Goal: Transaction & Acquisition: Purchase product/service

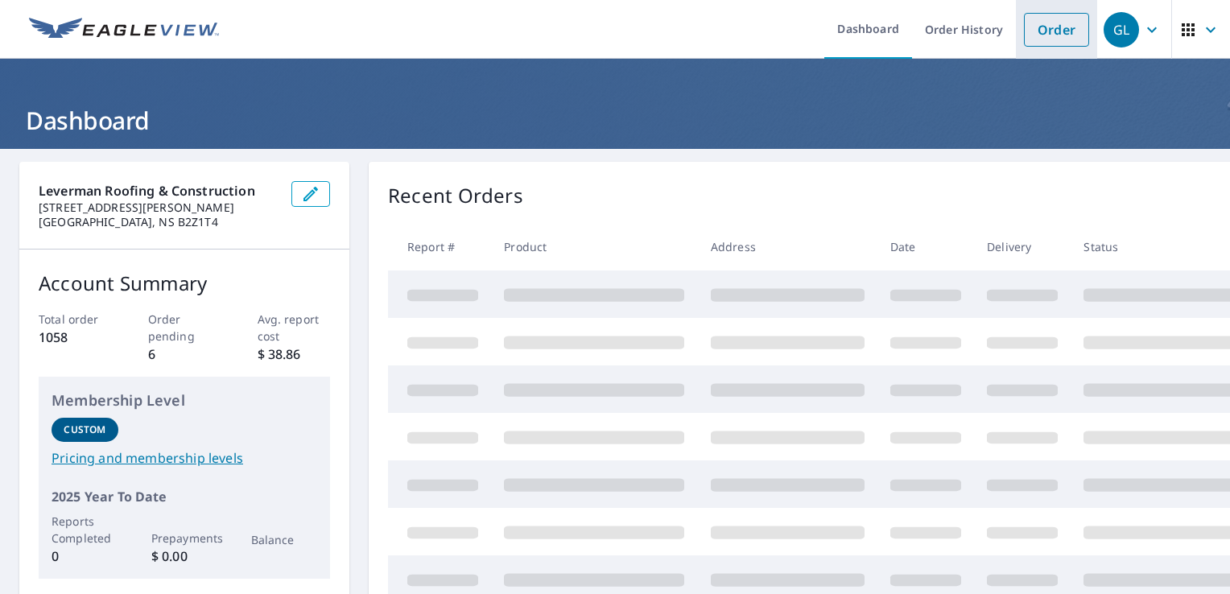
click at [1038, 29] on link "Order" at bounding box center [1056, 30] width 65 height 34
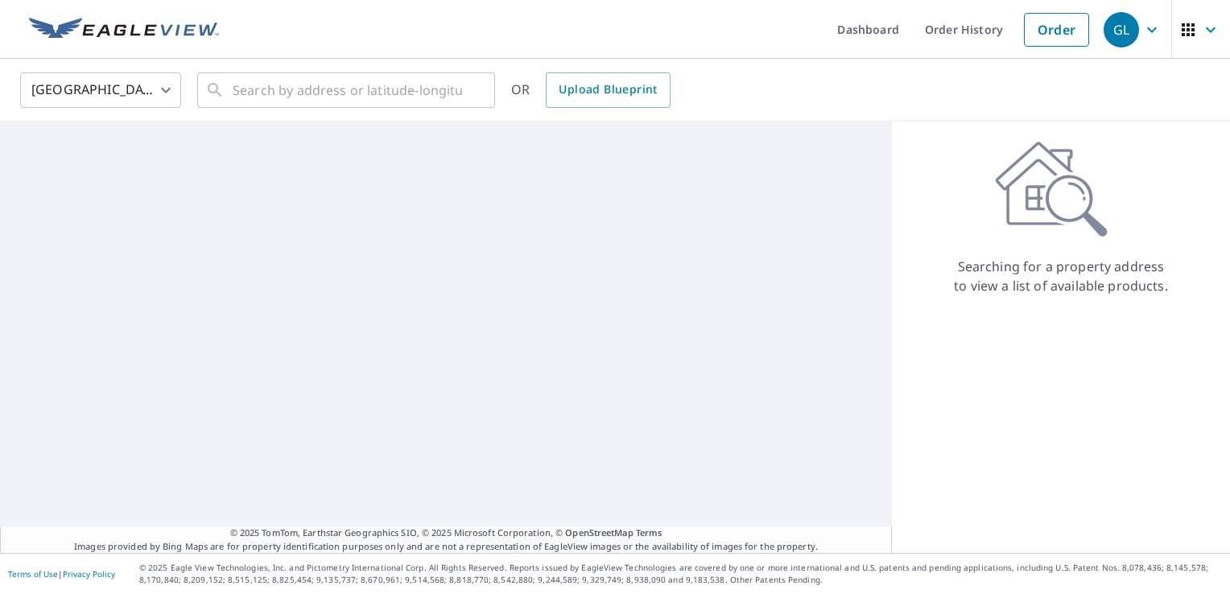
click at [138, 95] on body "GL GL Dashboard Order History Order GL United States [GEOGRAPHIC_DATA] ​ ​ OR U…" at bounding box center [615, 297] width 1230 height 594
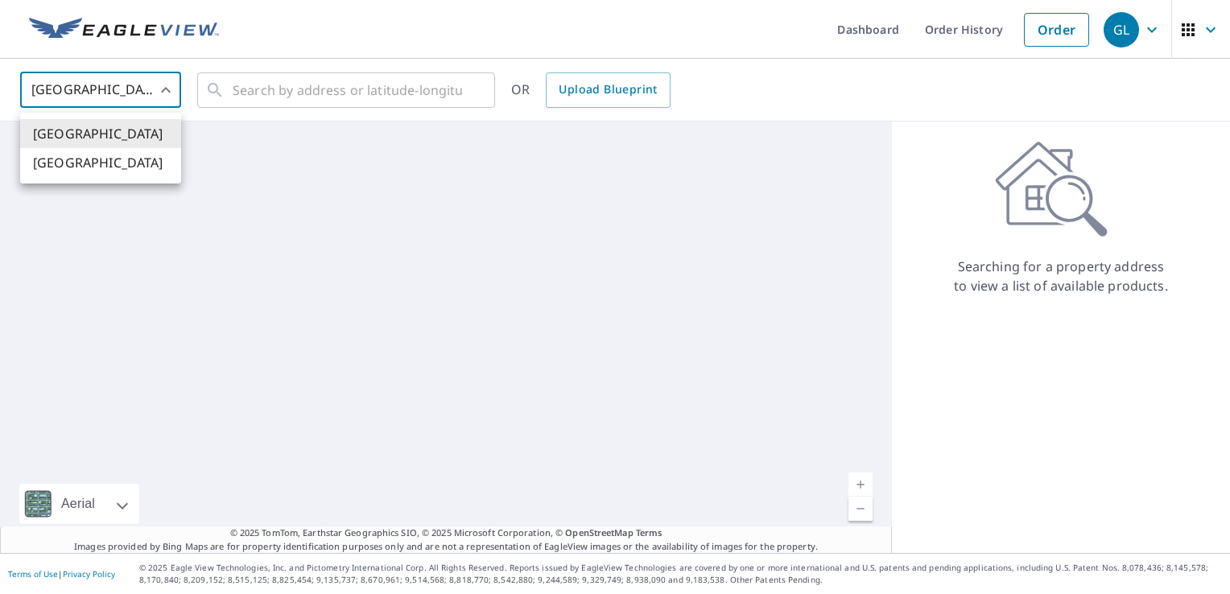
click at [100, 163] on li "[GEOGRAPHIC_DATA]" at bounding box center [100, 162] width 161 height 29
type input "CA"
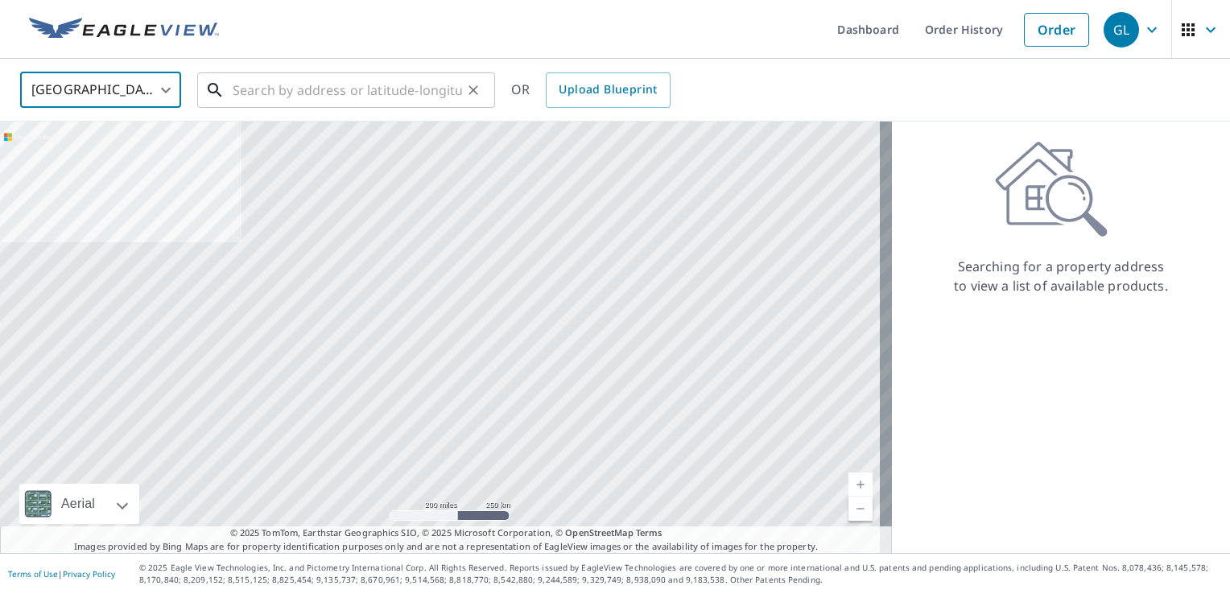
click at [320, 97] on input "text" at bounding box center [347, 90] width 229 height 45
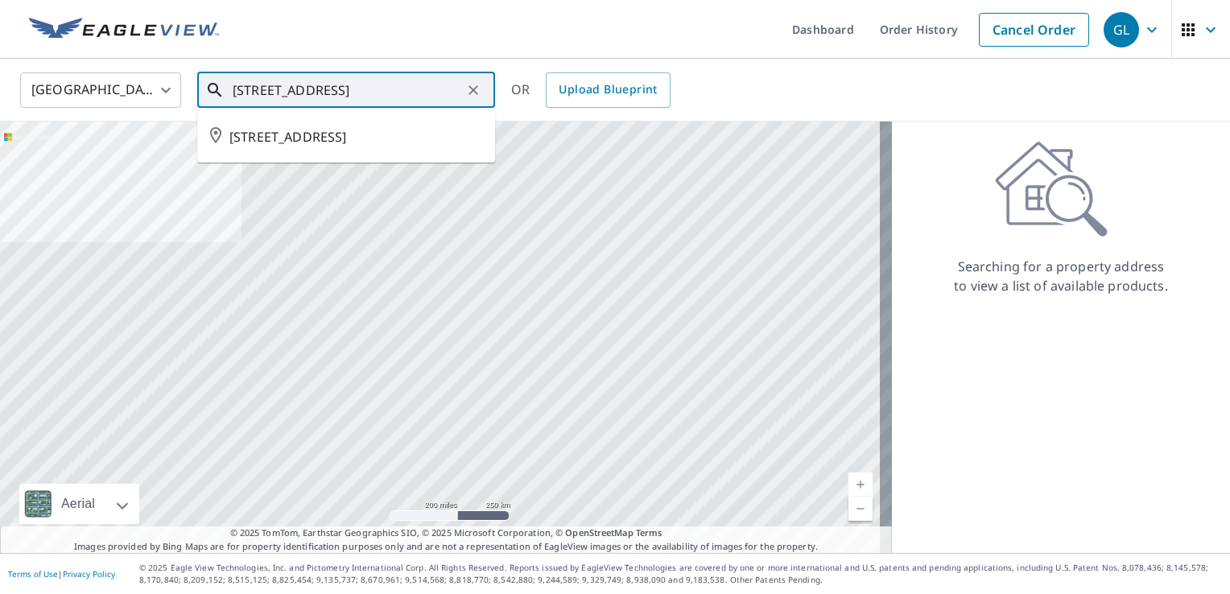
click at [292, 140] on span "[STREET_ADDRESS]" at bounding box center [355, 136] width 253 height 19
type input "[STREET_ADDRESS]"
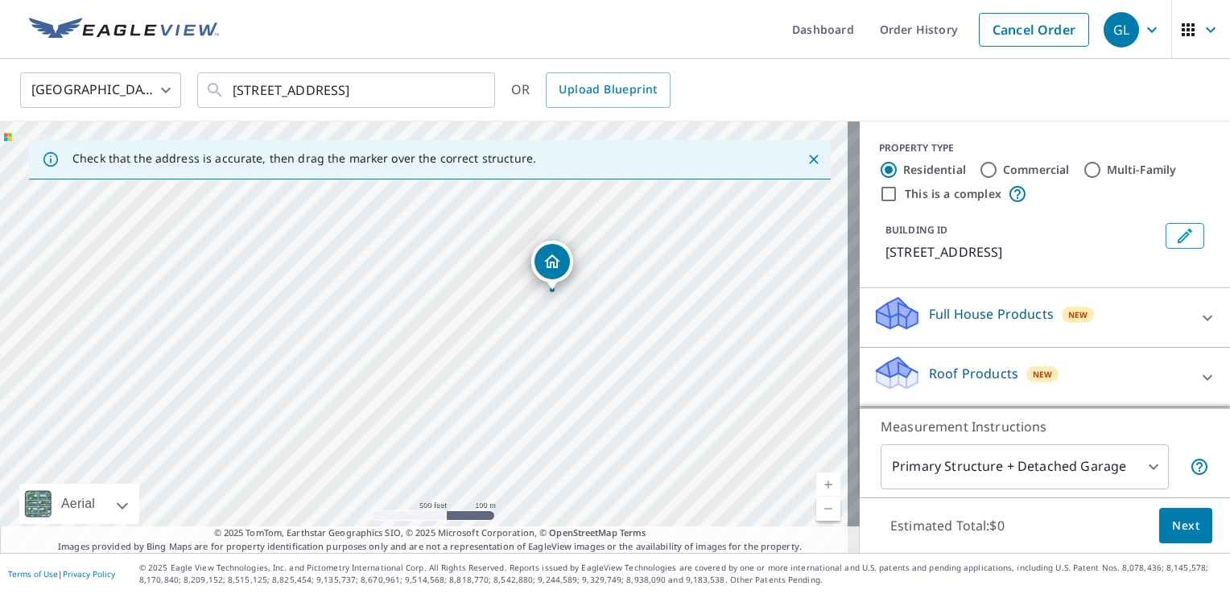
drag, startPoint x: 10, startPoint y: 311, endPoint x: 547, endPoint y: 350, distance: 539.2
click at [547, 350] on div "[STREET_ADDRESS]" at bounding box center [430, 337] width 860 height 431
click at [1198, 375] on icon at bounding box center [1207, 377] width 19 height 19
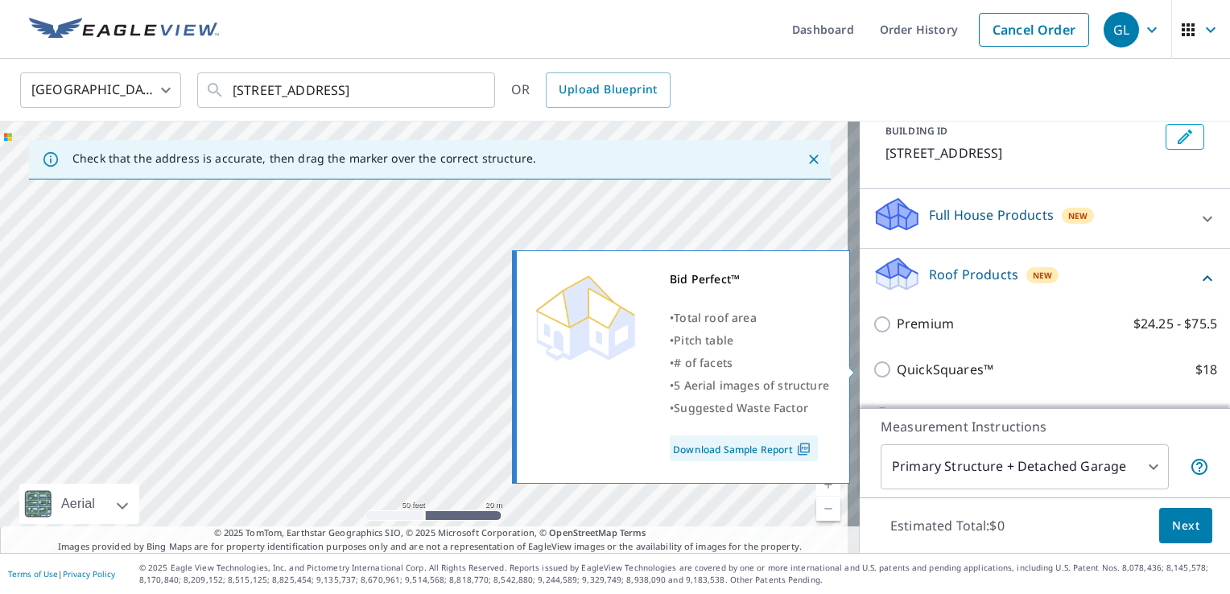
scroll to position [193, 0]
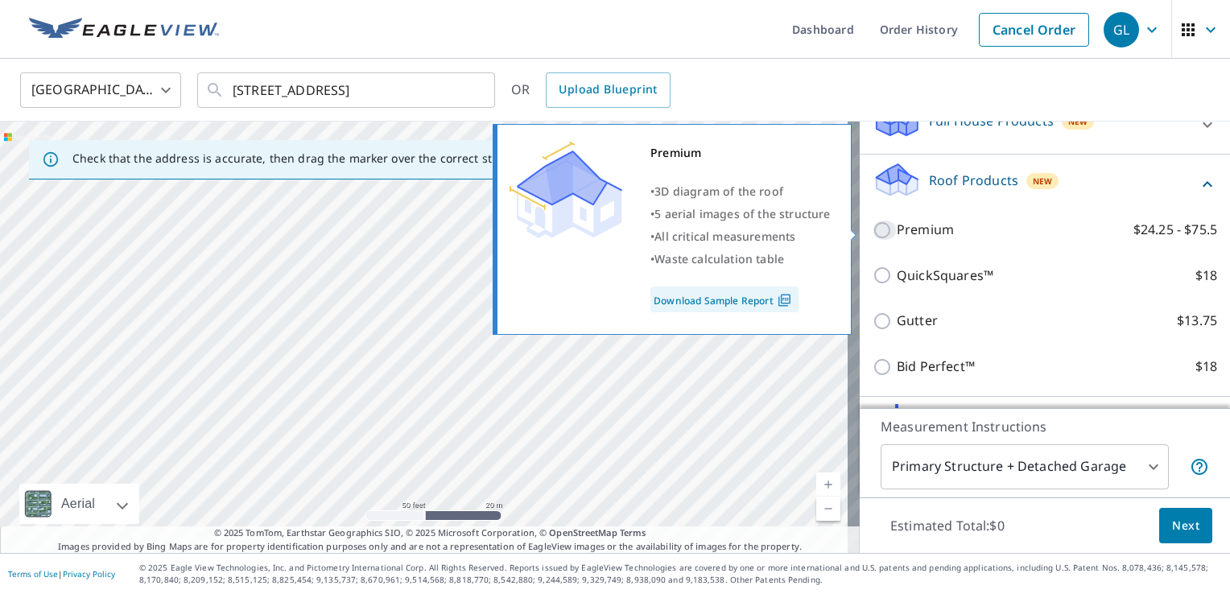
click at [873, 228] on input "Premium $24.25 - $75.5" at bounding box center [885, 230] width 24 height 19
checkbox input "true"
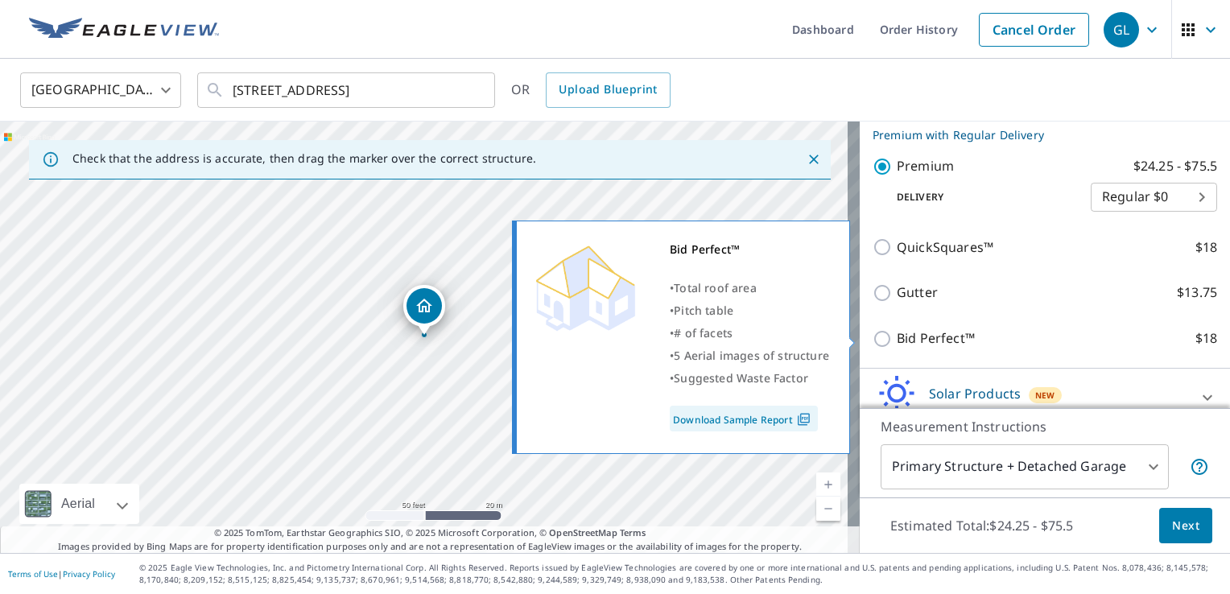
scroll to position [351, 0]
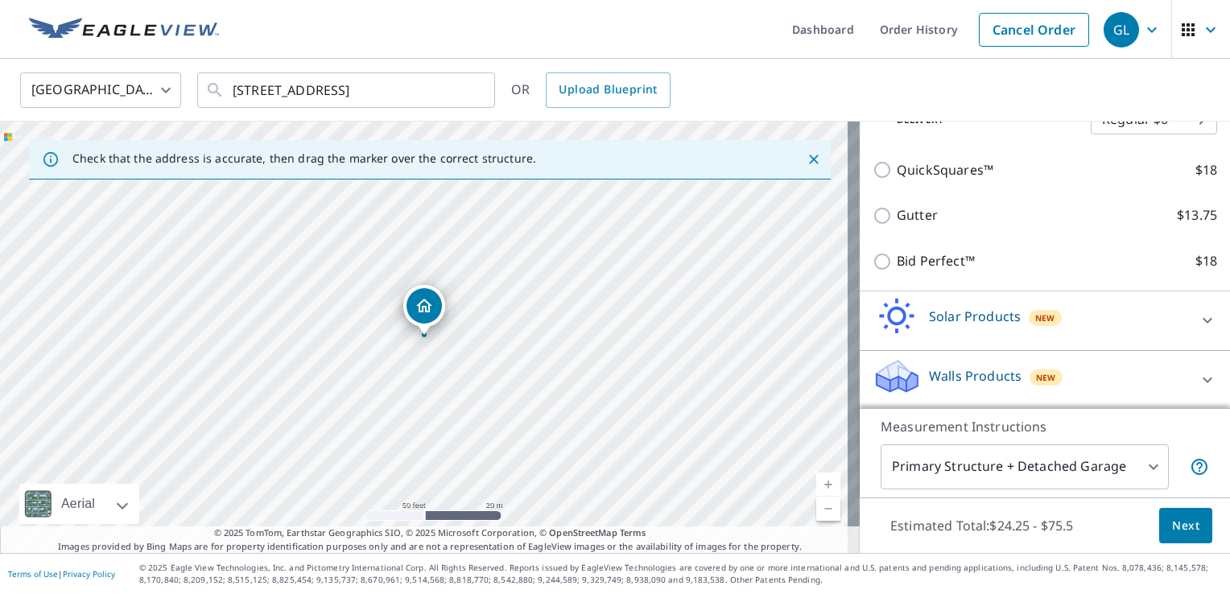
click at [1180, 526] on span "Next" at bounding box center [1185, 526] width 27 height 20
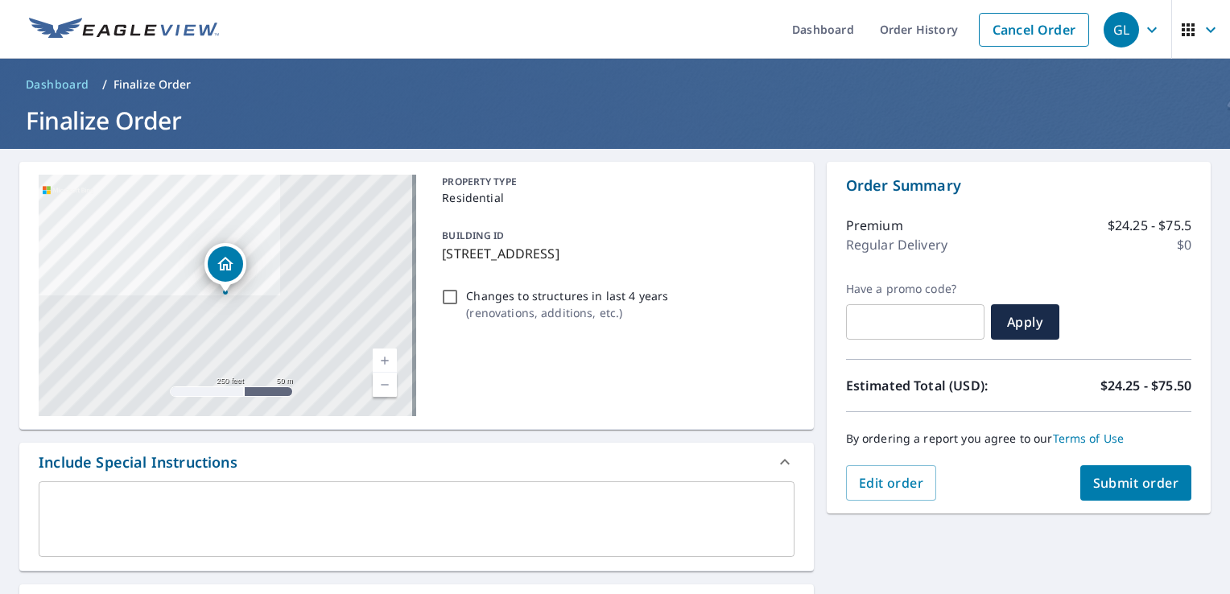
click at [443, 291] on input "Changes to structures in last 4 years ( renovations, additions, etc. )" at bounding box center [449, 296] width 19 height 19
checkbox input "true"
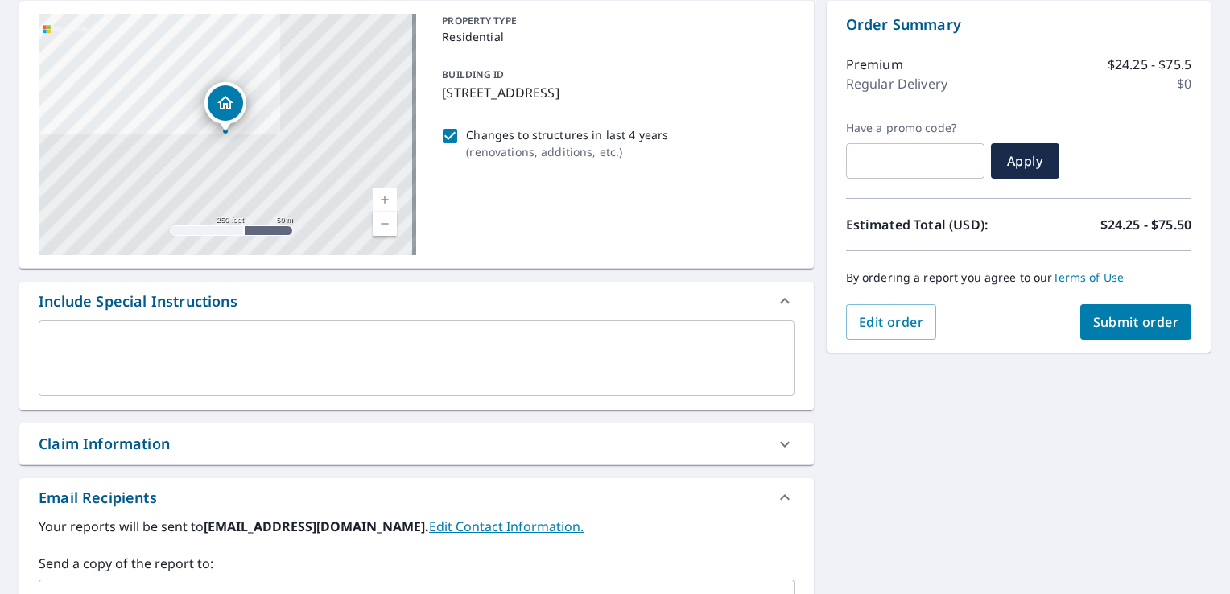
click at [171, 346] on textarea at bounding box center [416, 359] width 733 height 46
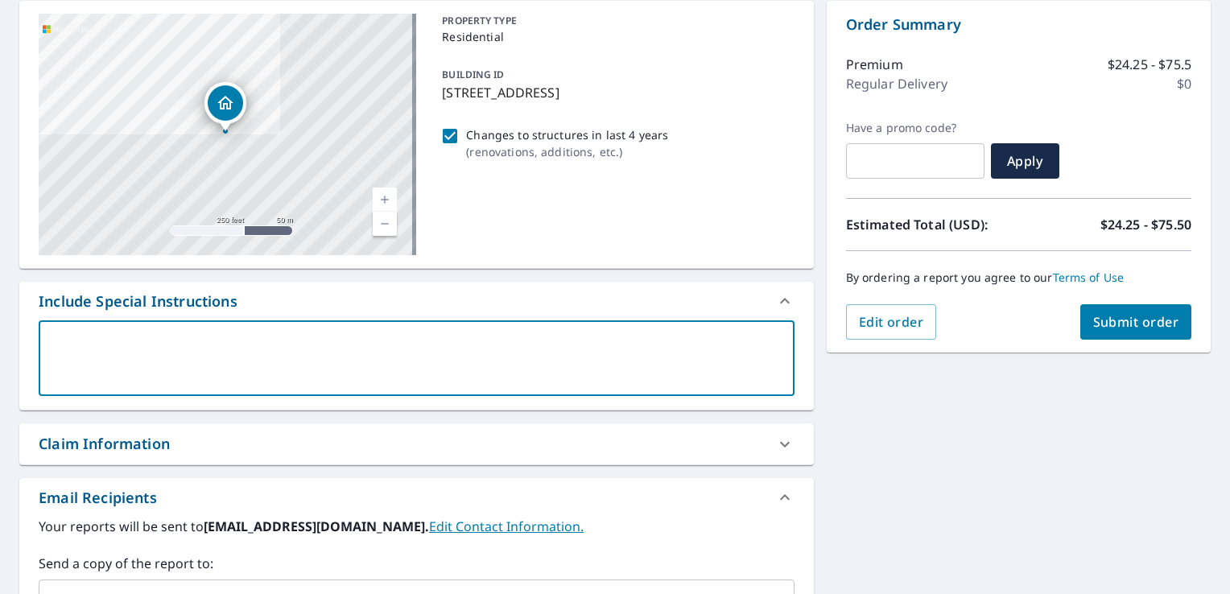
type textarea "2"
type textarea "x"
type textarea "20"
type textarea "x"
type textarea "20x"
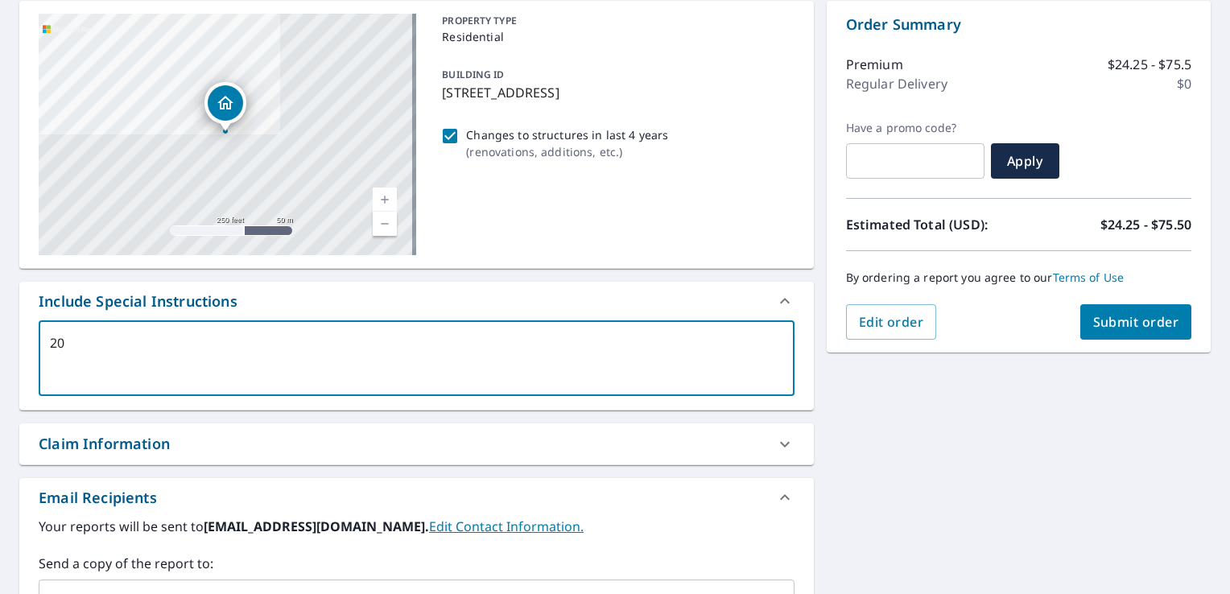
type textarea "x"
type textarea "20x2"
type textarea "x"
type textarea "20x20"
type textarea "x"
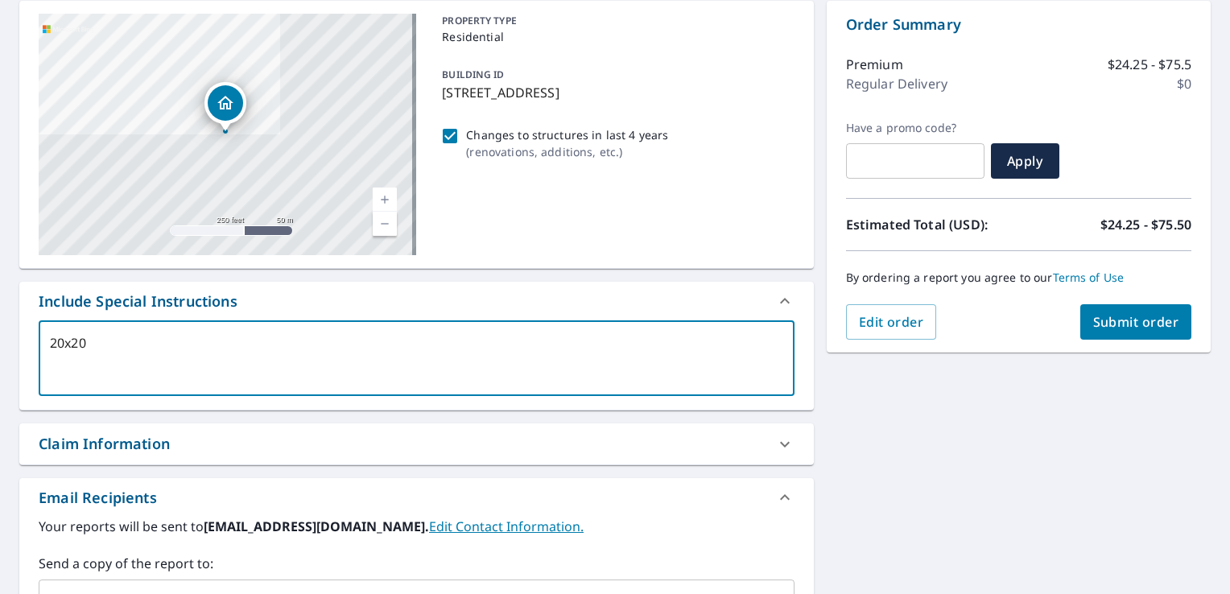
type textarea "20x20"
type textarea "x"
type textarea "20x20 A"
type textarea "x"
type textarea "20x20 Ad"
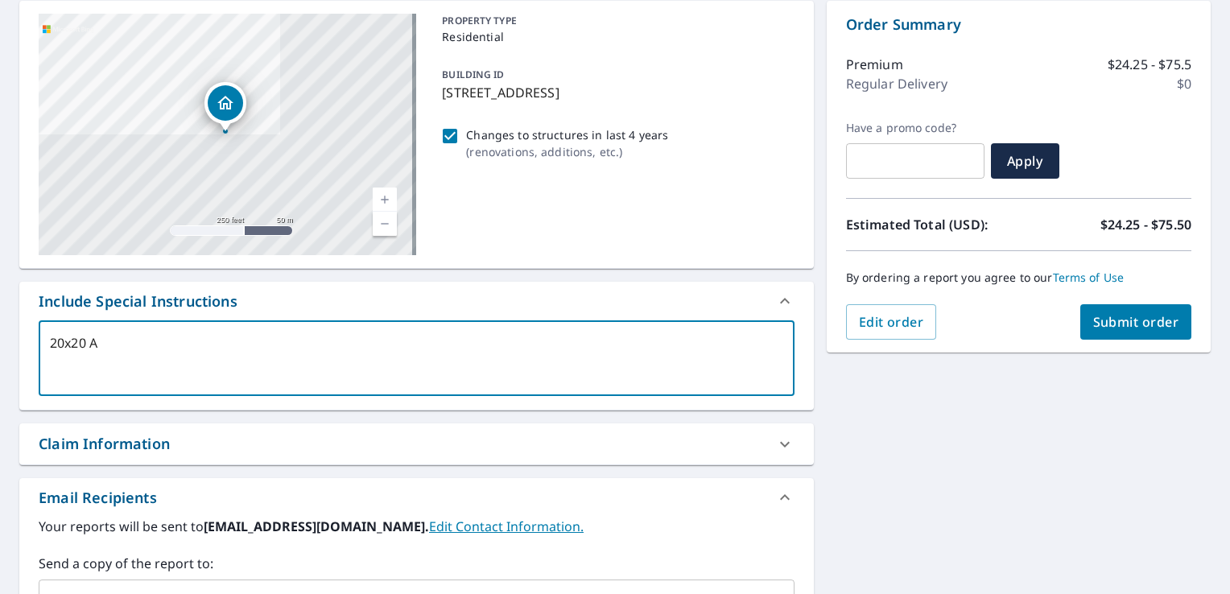
type textarea "x"
type textarea "20x20 Add"
type textarea "x"
type textarea "20x20 Addi"
type textarea "x"
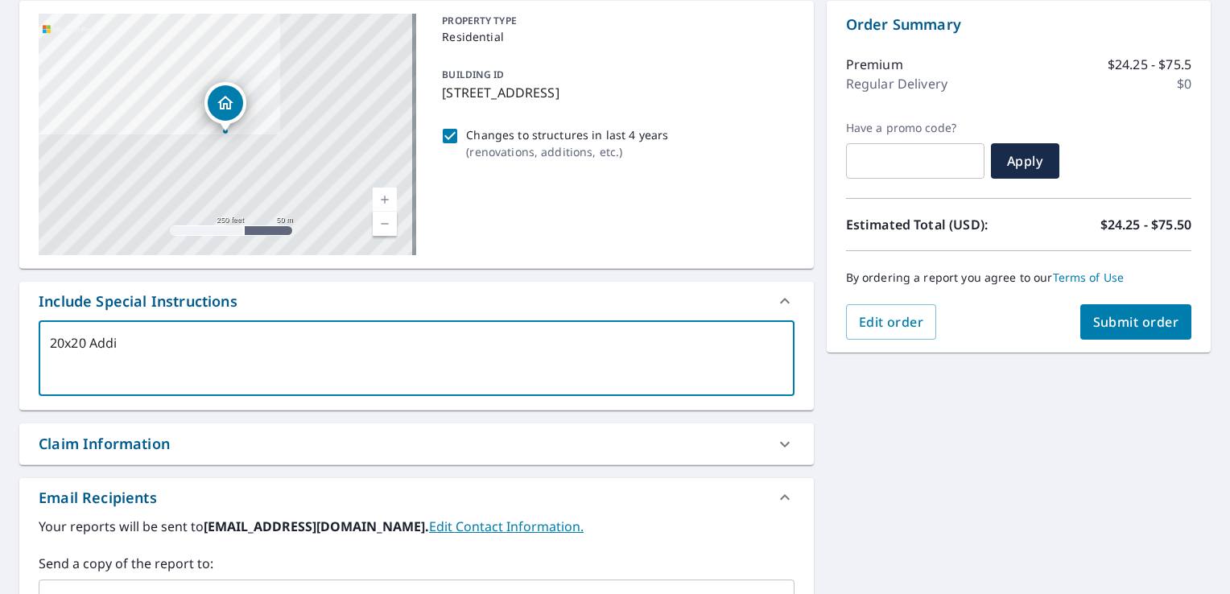
type textarea "20x20 Addit"
type textarea "x"
type textarea "20x20 [PERSON_NAME]"
type textarea "x"
type textarea "20x20 Additio"
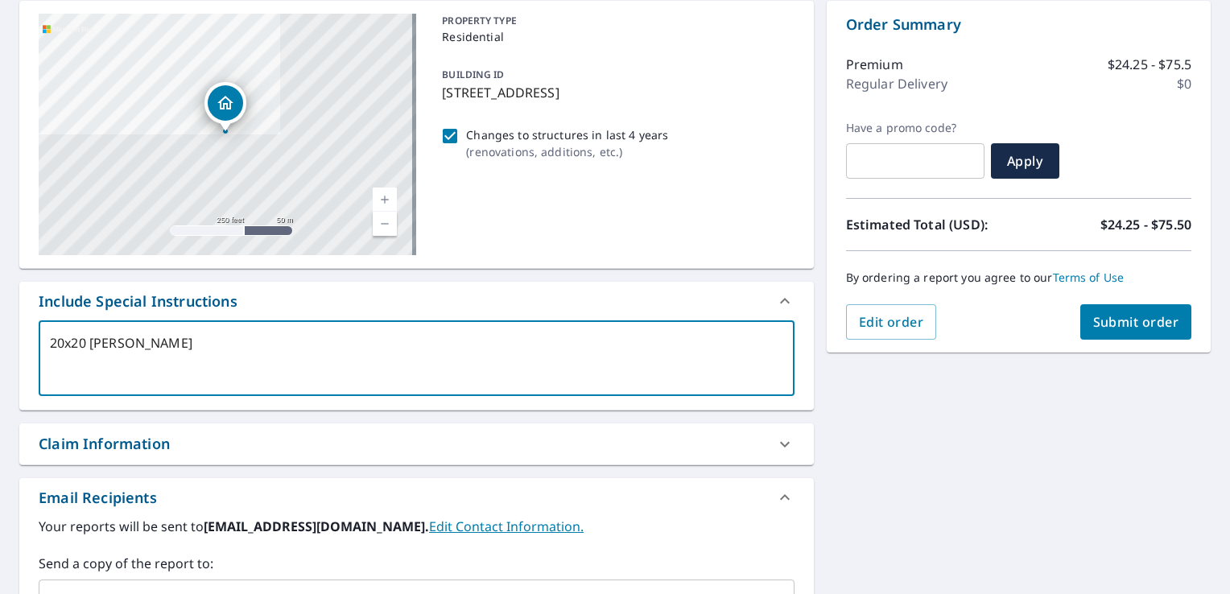
type textarea "x"
type textarea "20x20 Addition"
type textarea "x"
type textarea "20x20 Addition"
type textarea "x"
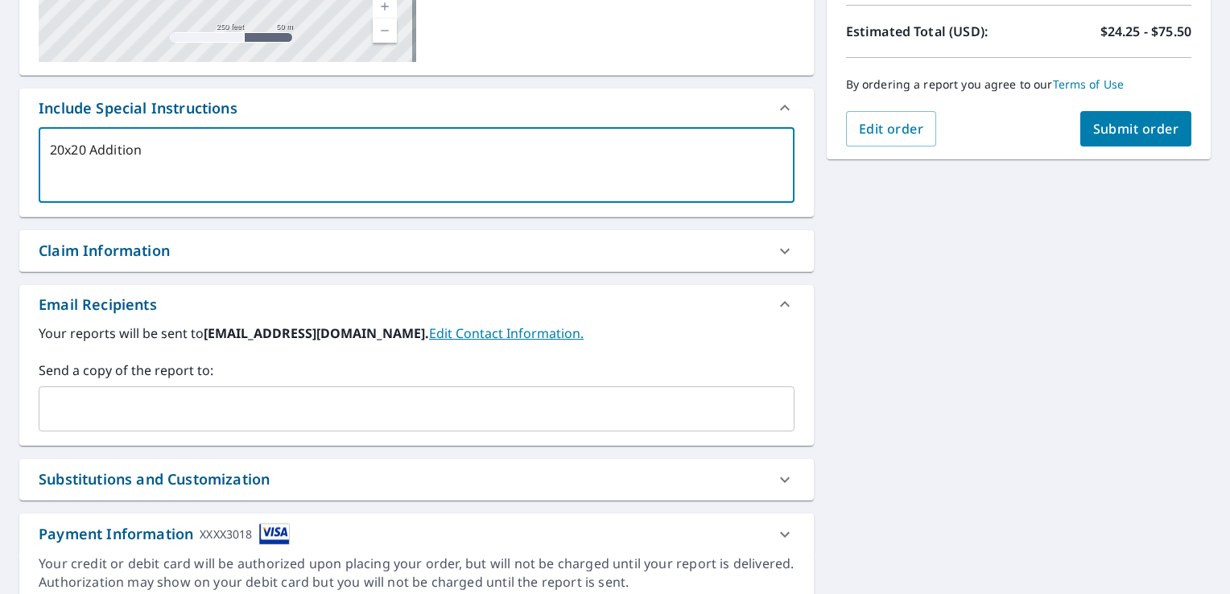
scroll to position [403, 0]
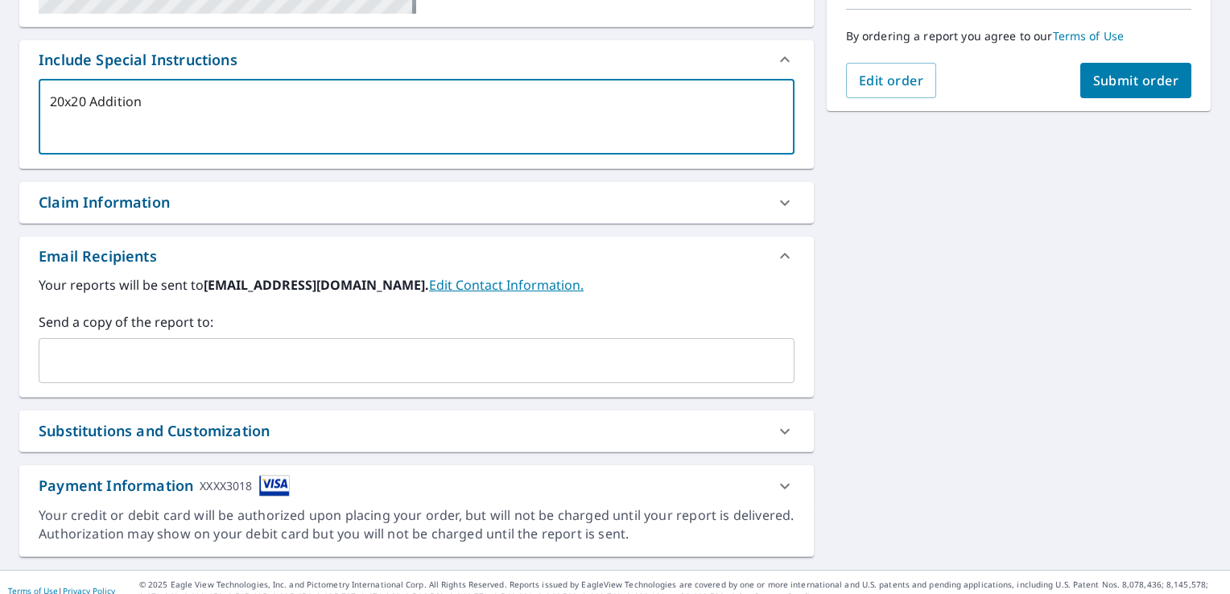
type textarea "20x20 Addition"
type textarea "x"
click at [156, 354] on input "text" at bounding box center [404, 360] width 717 height 31
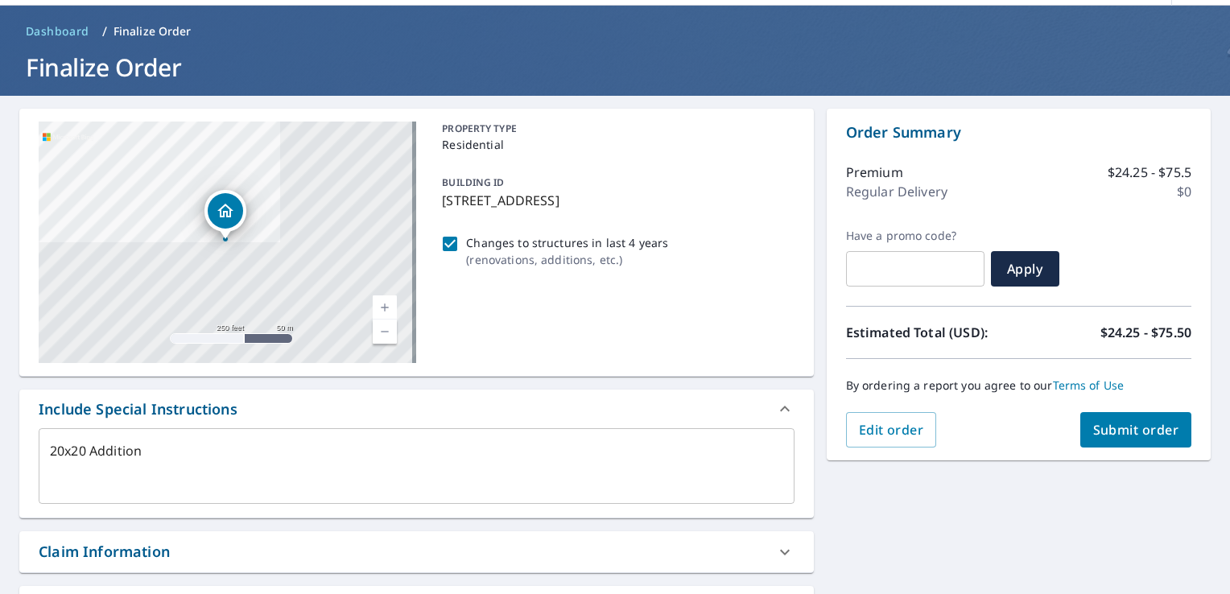
scroll to position [81, 0]
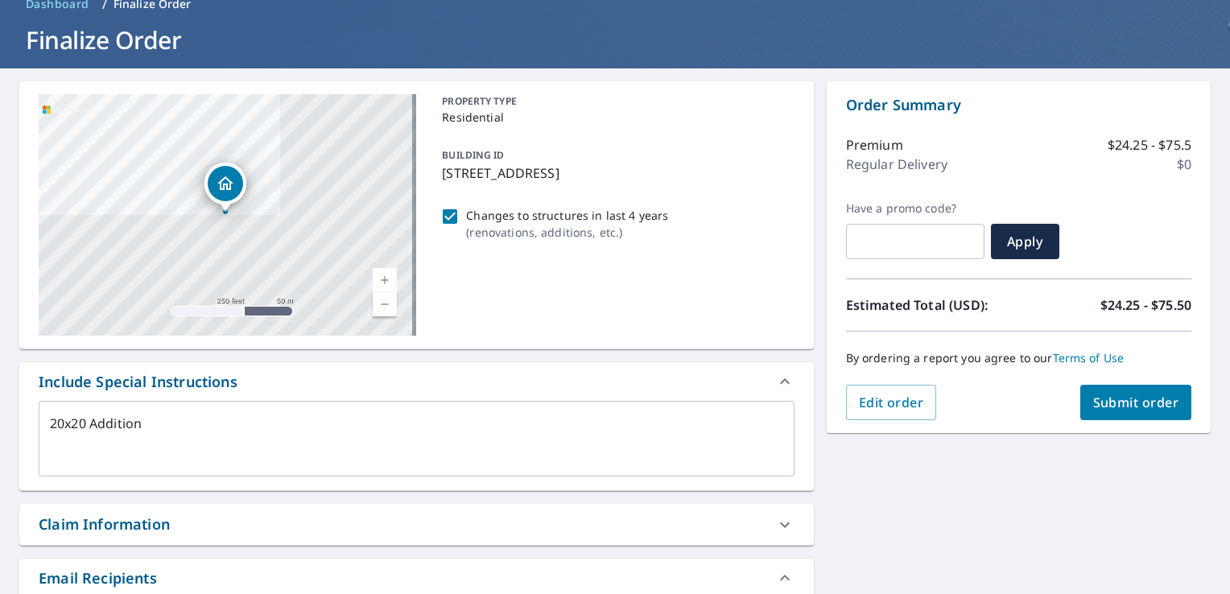
type input "[EMAIL_ADDRESS][DOMAIN_NAME]"
type textarea "x"
click at [1104, 398] on span "Submit order" at bounding box center [1136, 403] width 86 height 18
type textarea "x"
